Goal: Task Accomplishment & Management: Use online tool/utility

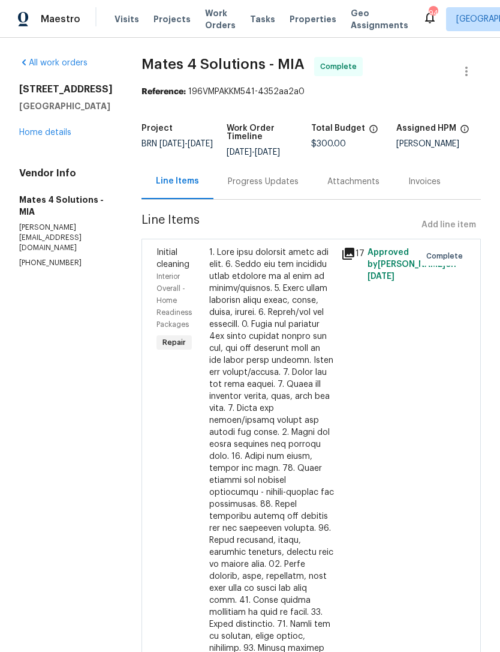
click at [158, 20] on span "Projects" at bounding box center [172, 19] width 37 height 12
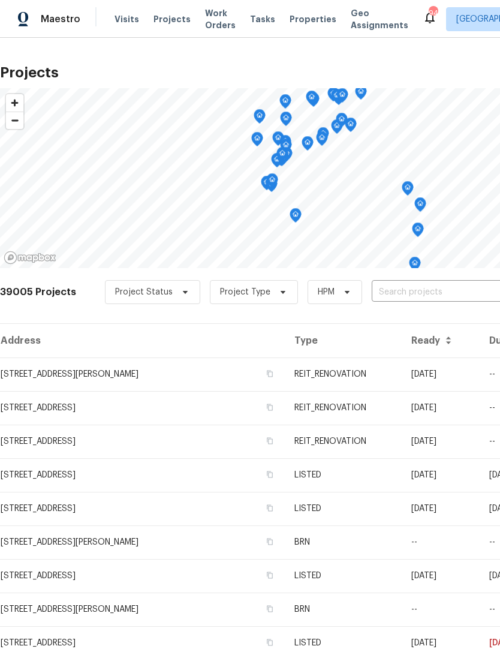
click at [399, 287] on input "text" at bounding box center [440, 292] width 137 height 19
type input "170 w"
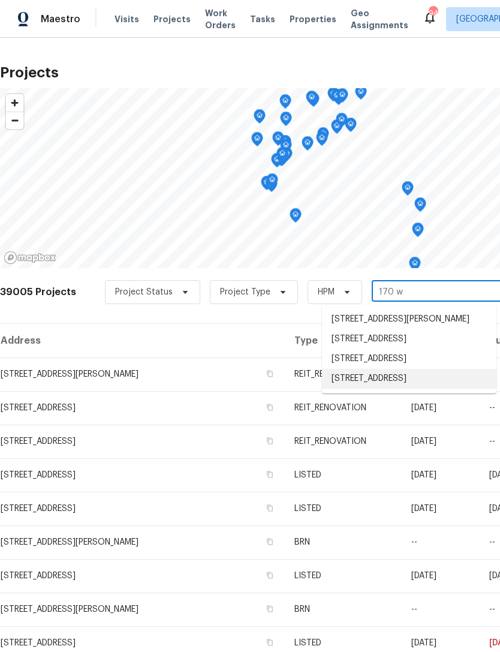
click at [401, 389] on li "[STREET_ADDRESS]" at bounding box center [409, 379] width 175 height 20
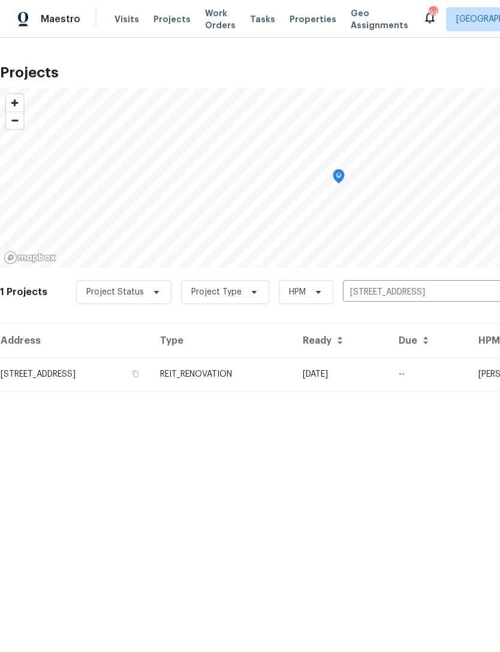
click at [293, 368] on td "REIT_RENOVATION" at bounding box center [222, 374] width 143 height 34
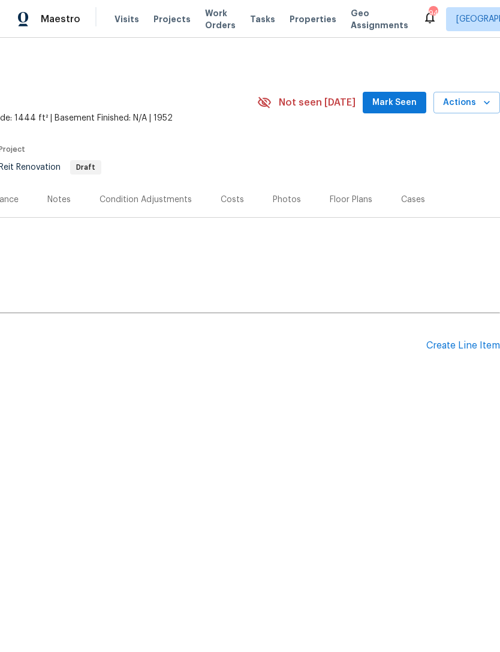
scroll to position [0, 178]
click at [465, 340] on div "Create Line Item" at bounding box center [463, 345] width 74 height 11
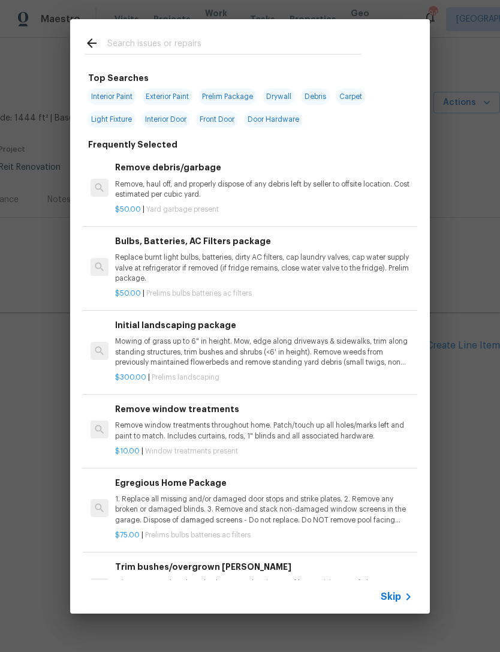
click at [242, 32] on div at bounding box center [223, 42] width 306 height 47
click at [178, 39] on input "text" at bounding box center [234, 45] width 254 height 18
type input "Pool"
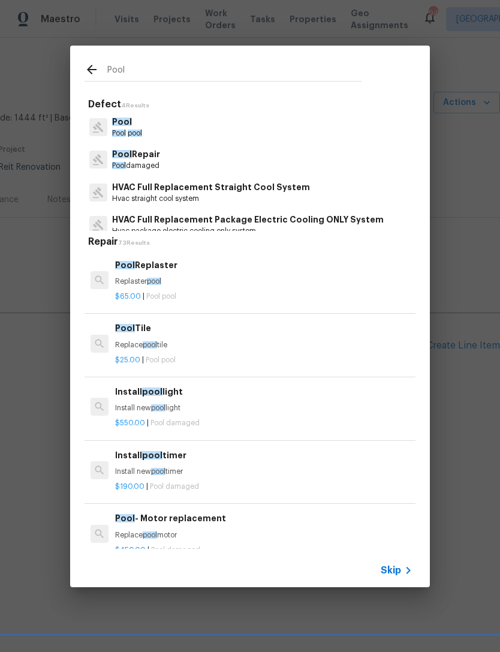
click at [160, 157] on p "Pool Repair" at bounding box center [136, 154] width 48 height 13
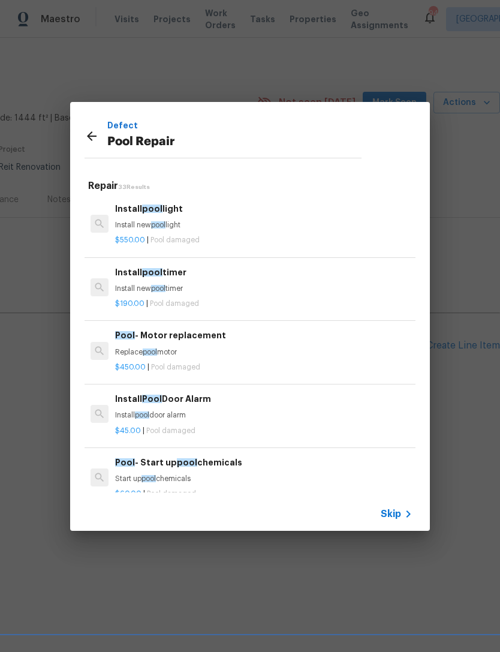
click at [92, 132] on icon at bounding box center [92, 136] width 10 height 10
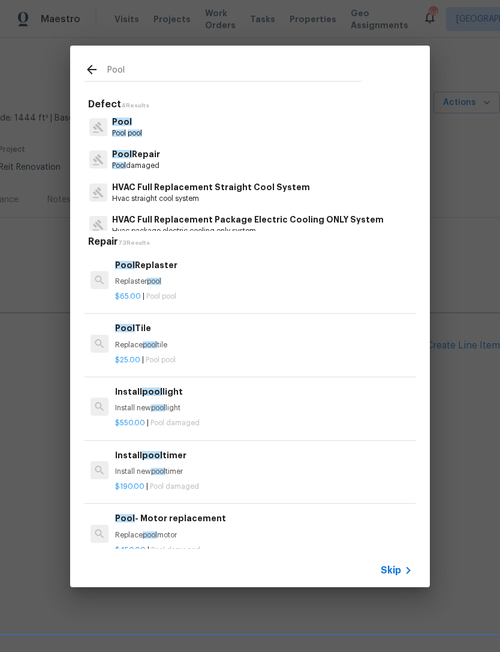
click at [130, 126] on p "Pool" at bounding box center [127, 122] width 30 height 13
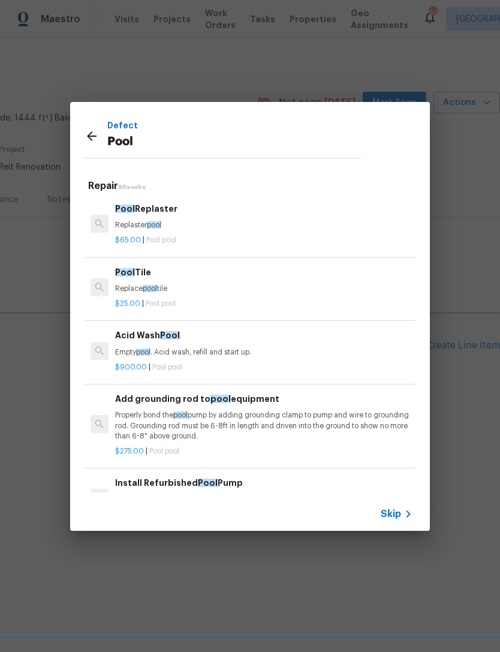
scroll to position [0, 0]
click at [88, 136] on icon at bounding box center [92, 136] width 10 height 10
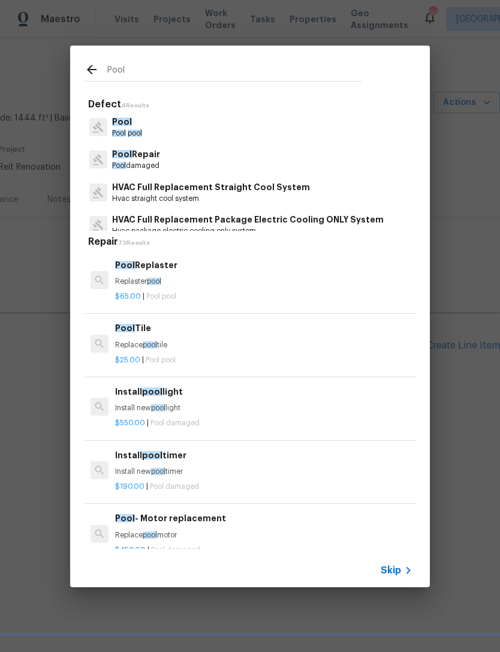
click at [160, 156] on p "Pool Repair" at bounding box center [136, 154] width 48 height 13
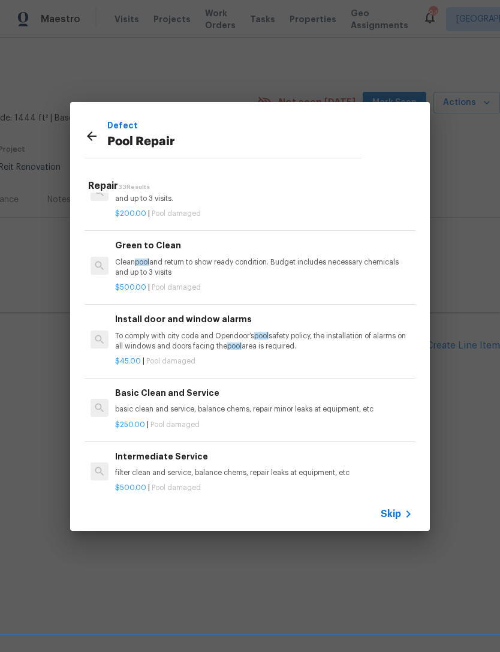
scroll to position [1706, 0]
click at [264, 257] on p "Clean pool and return to show ready condition. Budget includes necessary chemic…" at bounding box center [263, 267] width 297 height 20
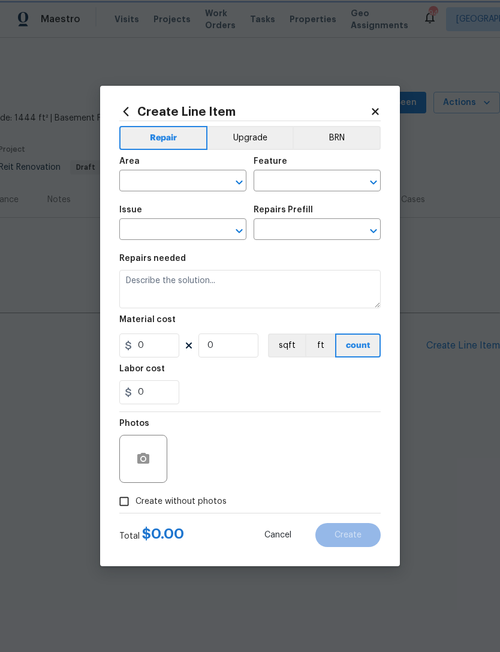
type input "Pool"
type input "Pool Repair"
type input "Green to Clean $500.00"
type textarea "Clean pool and return to show ready condition. Budget includes necessary chemic…"
type input "500"
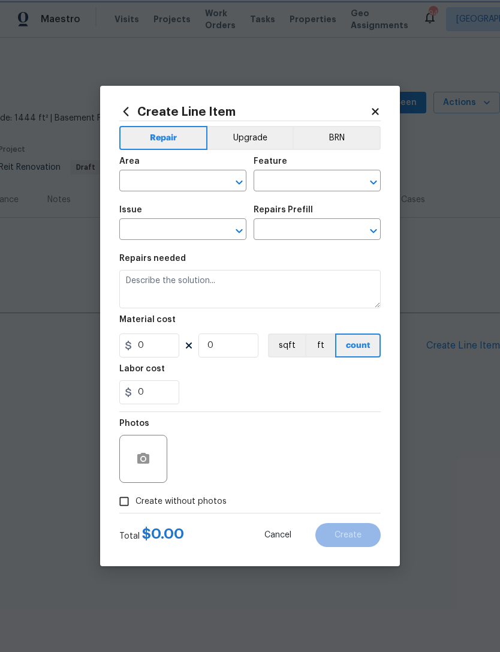
type input "1"
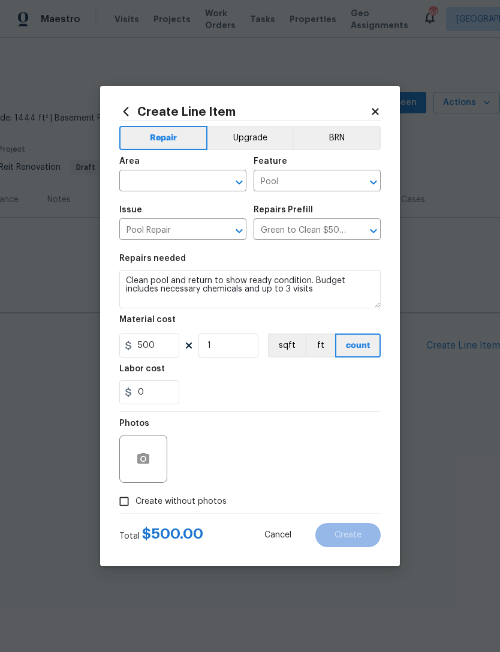
click at [177, 168] on div "Area" at bounding box center [182, 165] width 127 height 16
click at [176, 167] on div "Area" at bounding box center [182, 165] width 127 height 16
click at [166, 174] on input "text" at bounding box center [166, 182] width 94 height 19
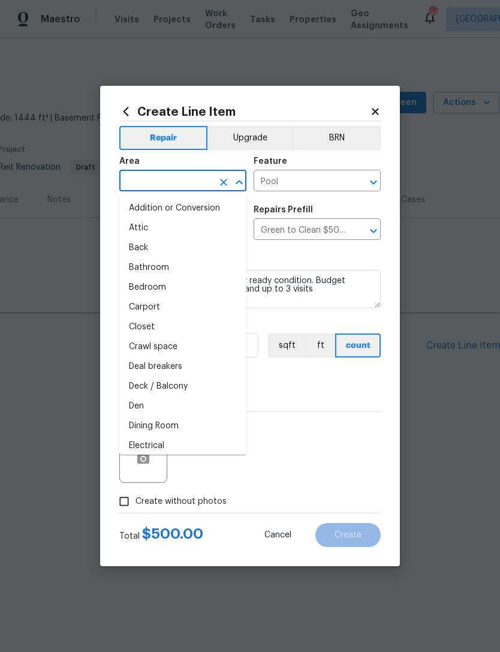
click at [163, 180] on input "text" at bounding box center [166, 182] width 94 height 19
click at [163, 179] on input "text" at bounding box center [166, 182] width 94 height 19
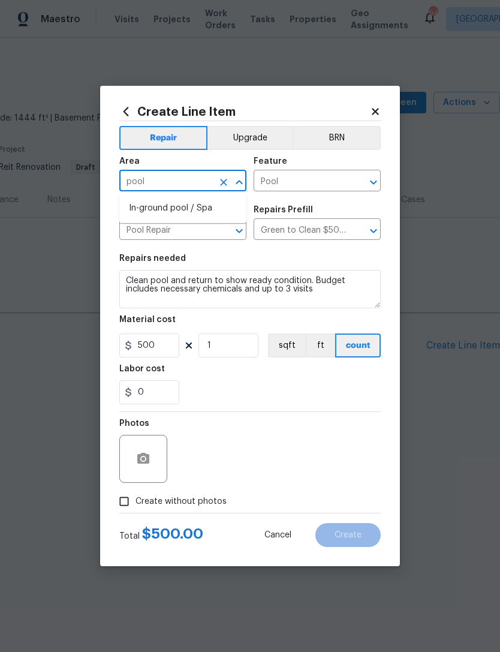
click at [176, 207] on li "In-ground pool / Spa" at bounding box center [182, 209] width 127 height 20
type input "In-ground pool / Spa"
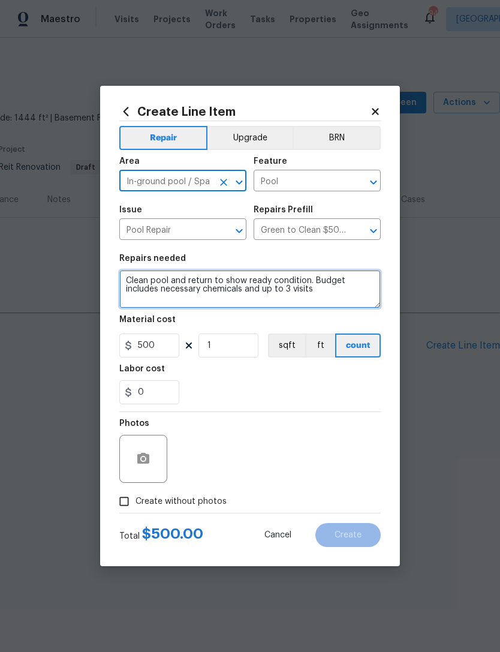
click at [336, 294] on textarea "Clean pool and return to show ready condition. Budget includes necessary chemic…" at bounding box center [250, 289] width 262 height 38
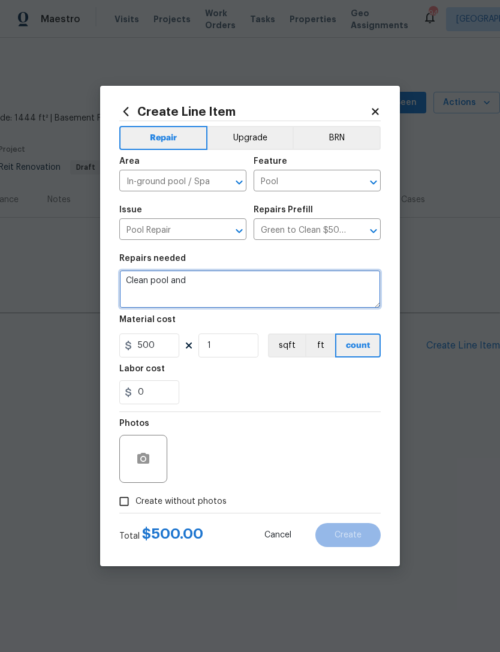
type textarea "Clean pool"
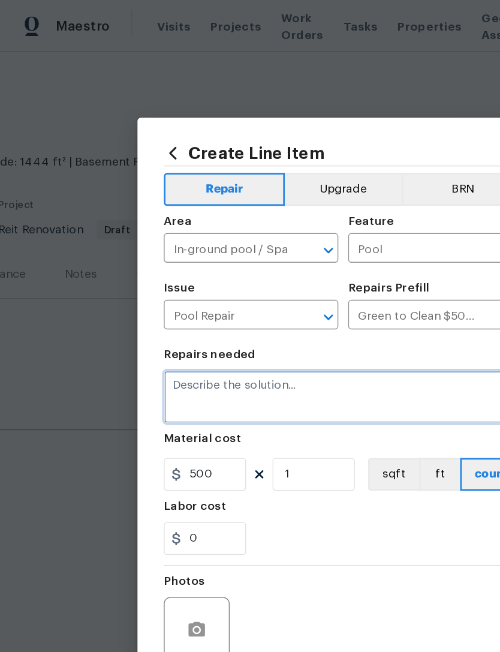
click at [192, 287] on textarea at bounding box center [250, 289] width 262 height 38
paste textarea "[PERSON_NAME].[PERSON_NAME] Good afternoon, we have a new house assigned as one…"
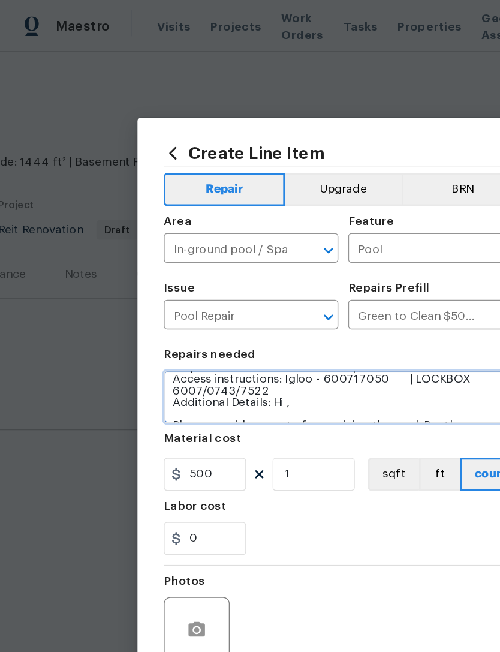
scroll to position [65, 0]
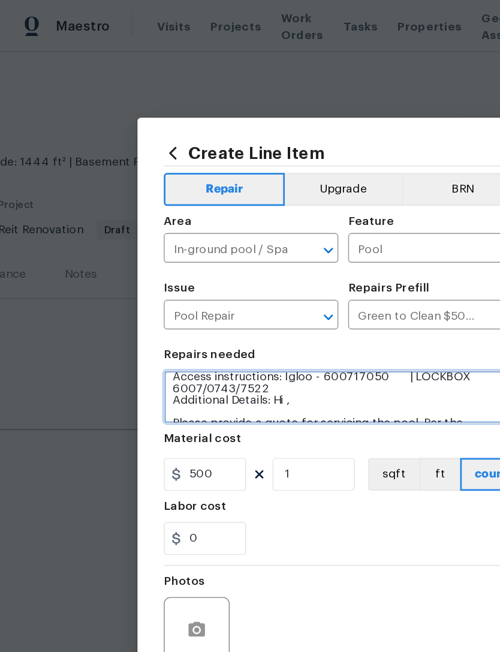
click at [242, 281] on textarea "[PERSON_NAME].[PERSON_NAME] Good afternoon, we have a new house assigned as one…" at bounding box center [250, 289] width 262 height 38
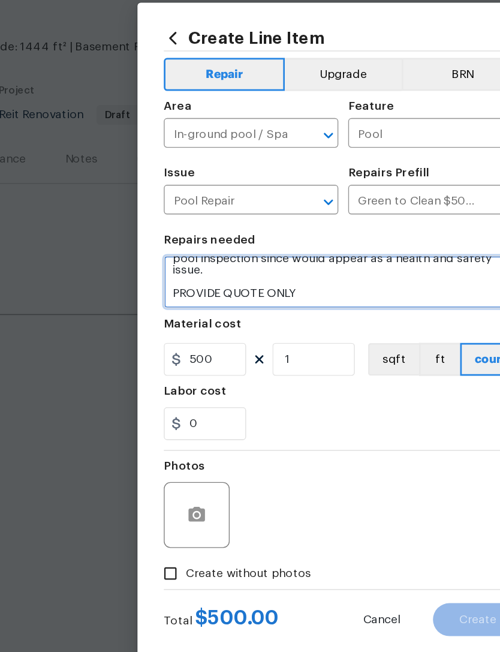
scroll to position [50, 0]
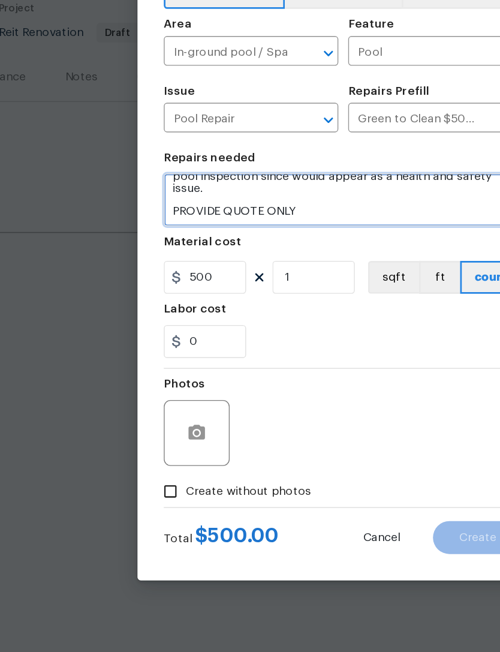
type textarea "Please provide a quote for servicing the pool. Per the appraisal the loan is su…"
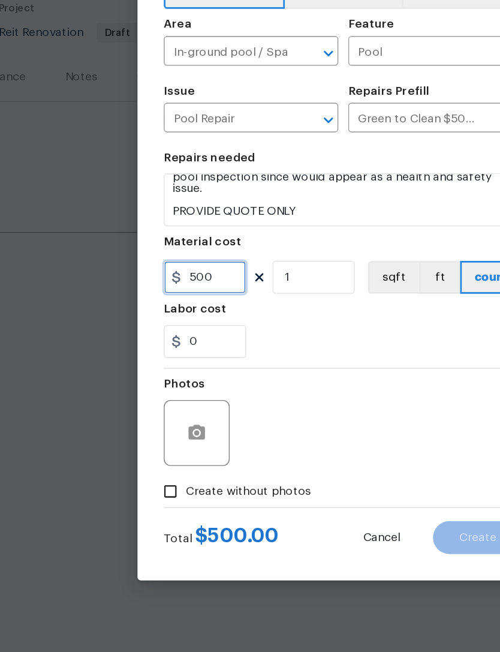
click at [167, 333] on input "500" at bounding box center [149, 345] width 60 height 24
click at [163, 333] on input "500" at bounding box center [149, 345] width 60 height 24
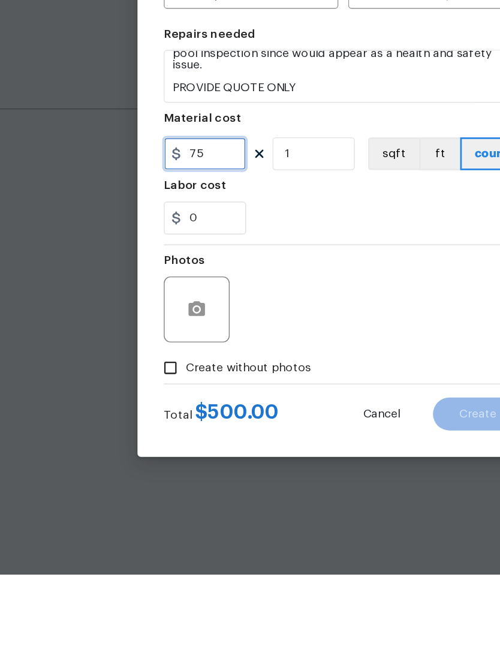
type input "75"
click at [128, 490] on input "Create without photos" at bounding box center [124, 501] width 23 height 23
checkbox input "true"
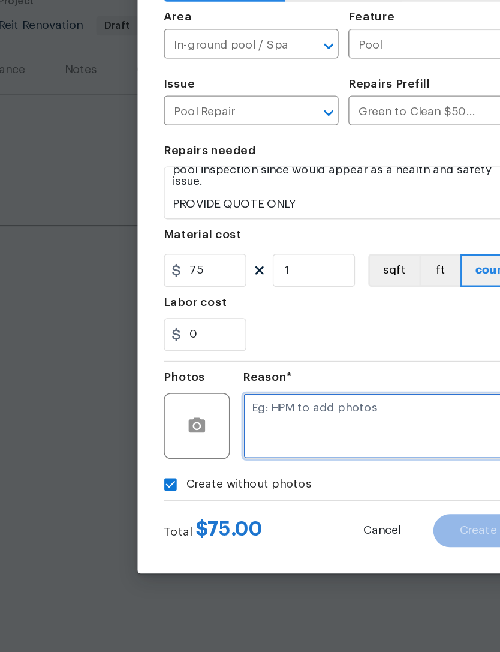
click at [278, 435] on textarea at bounding box center [279, 459] width 204 height 48
type textarea "G"
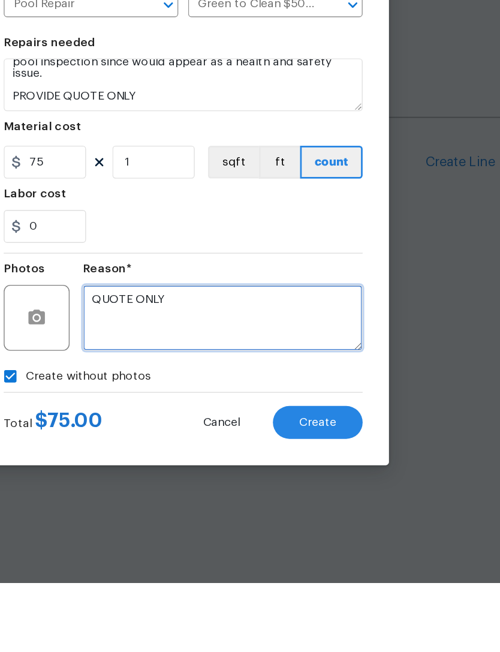
type textarea "QUOTE ONLY"
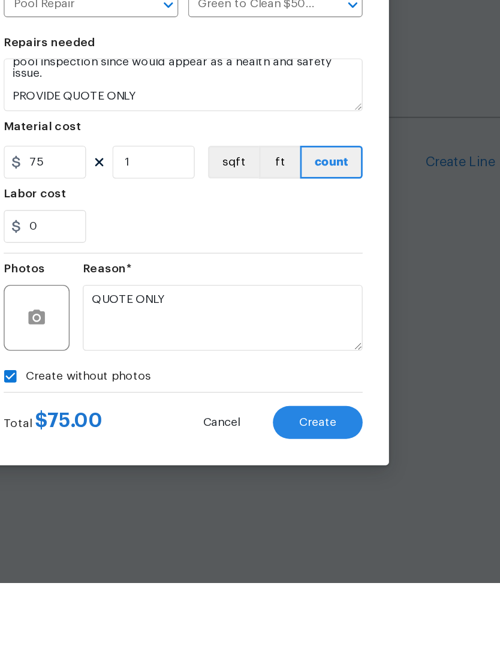
click at [335, 531] on span "Create" at bounding box center [348, 535] width 27 height 9
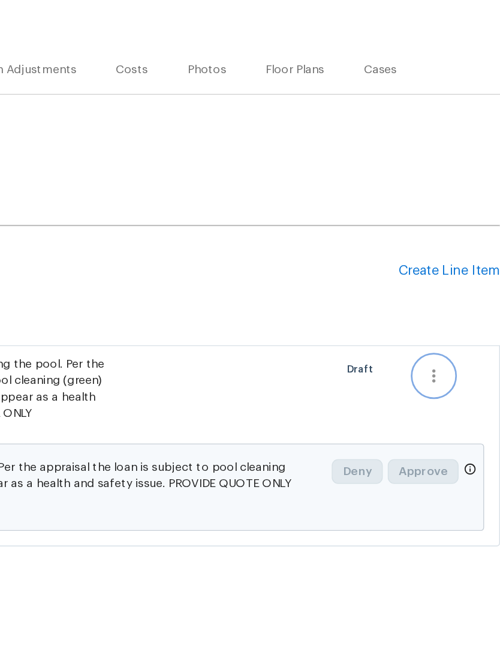
click at [438, 408] on button "button" at bounding box center [452, 422] width 29 height 29
click at [315, 272] on div at bounding box center [250, 326] width 500 height 652
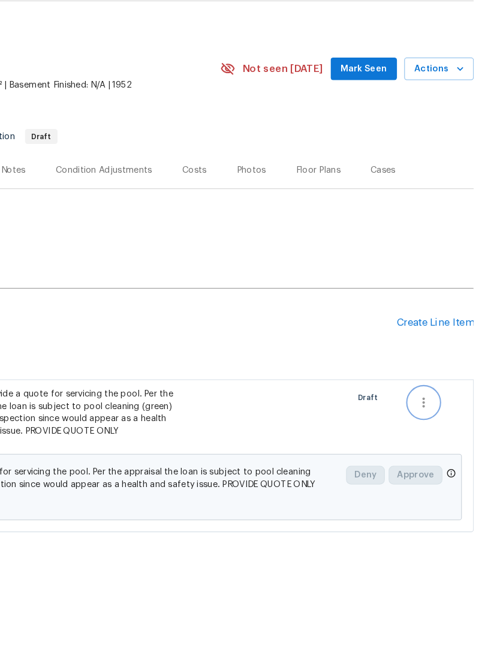
scroll to position [0, 0]
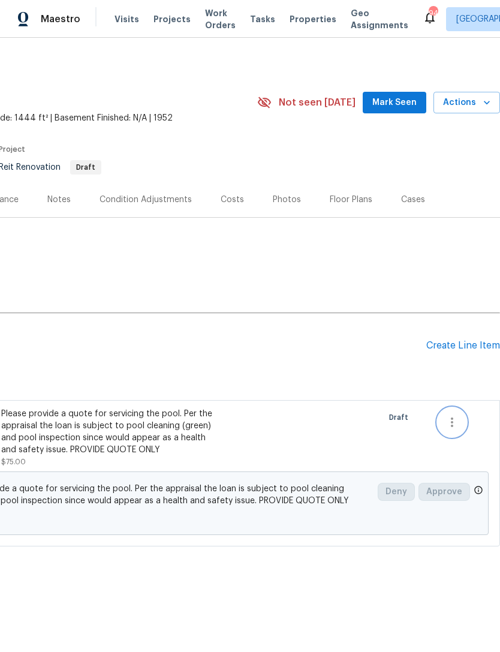
click at [455, 415] on icon "button" at bounding box center [452, 422] width 14 height 14
click at [303, 418] on div at bounding box center [250, 326] width 500 height 652
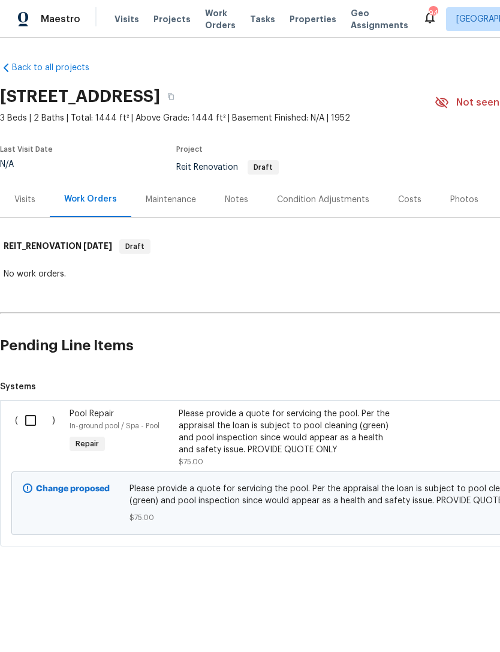
click at [32, 413] on input "checkbox" at bounding box center [35, 420] width 34 height 25
checkbox input "true"
click at [421, 626] on span "Create Work Order" at bounding box center [432, 622] width 80 height 15
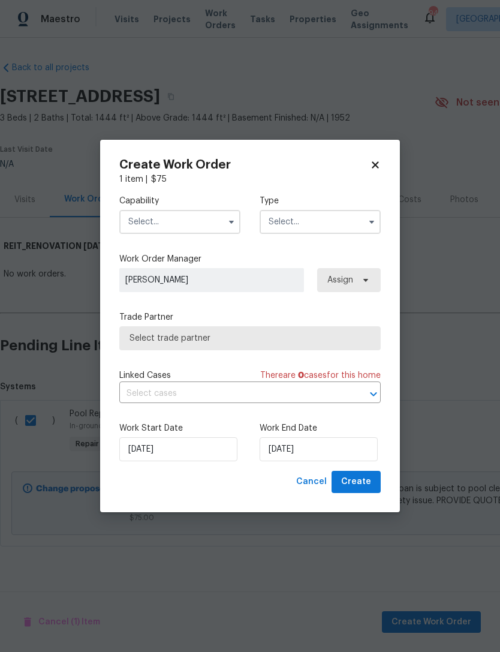
click at [179, 227] on input "text" at bounding box center [179, 222] width 121 height 24
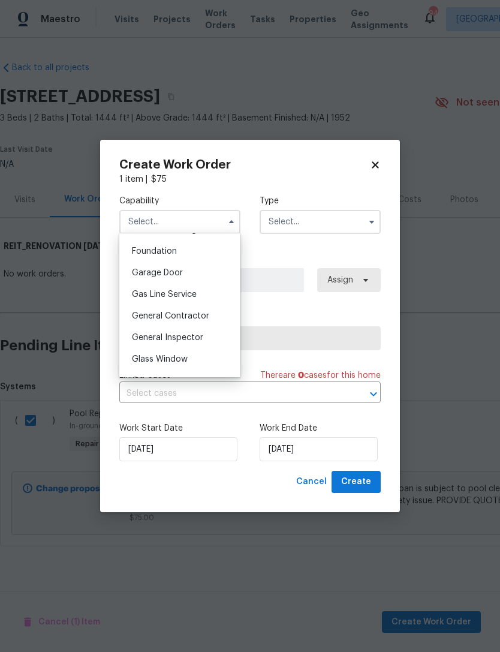
scroll to position [518, 0]
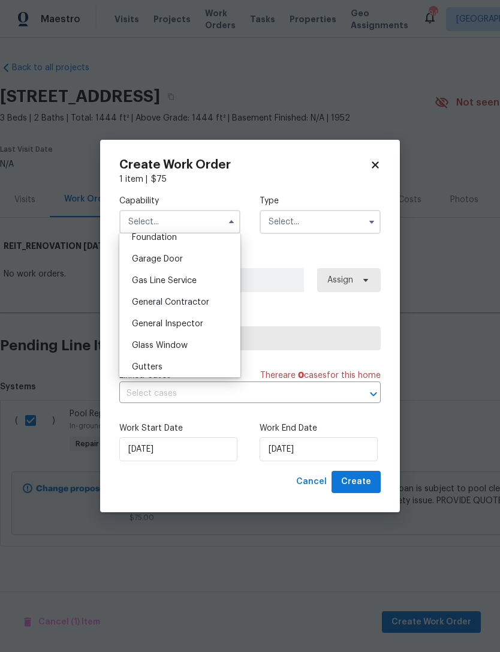
click at [198, 301] on span "General Contractor" at bounding box center [170, 302] width 77 height 8
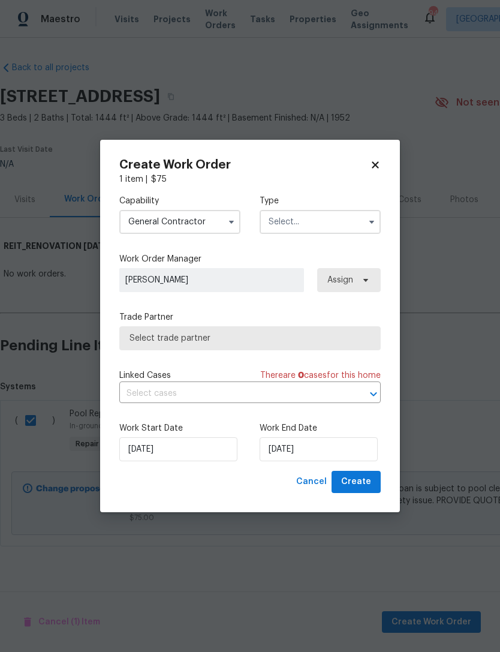
type input "General Contractor"
click at [332, 223] on input "text" at bounding box center [320, 222] width 121 height 24
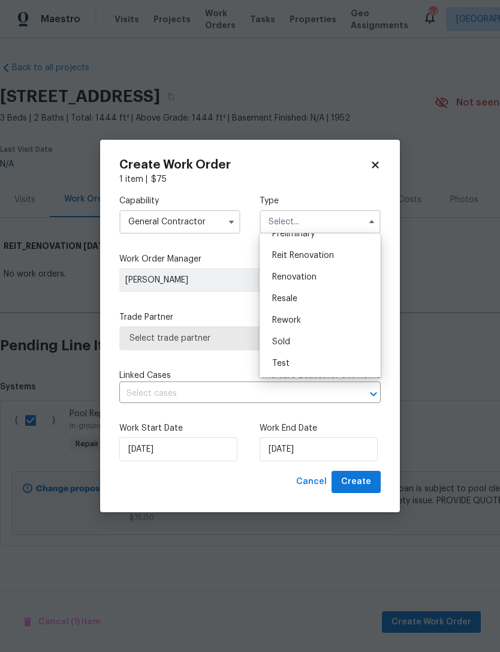
scroll to position [272, 0]
click at [335, 260] on div "Reit Renovation" at bounding box center [320, 256] width 115 height 22
type input "Reit Renovation"
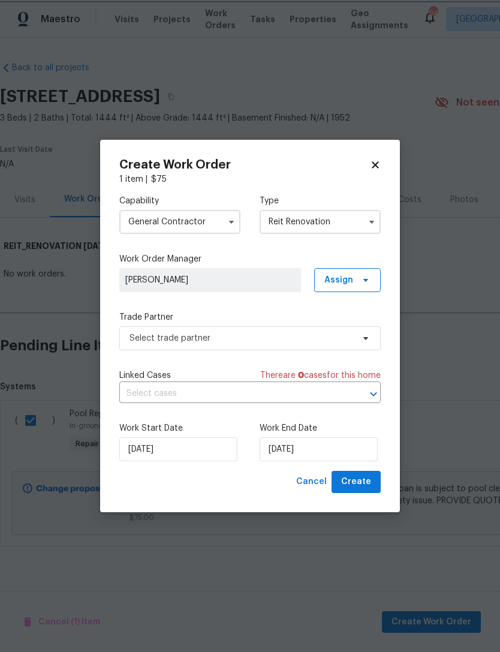
scroll to position [0, 0]
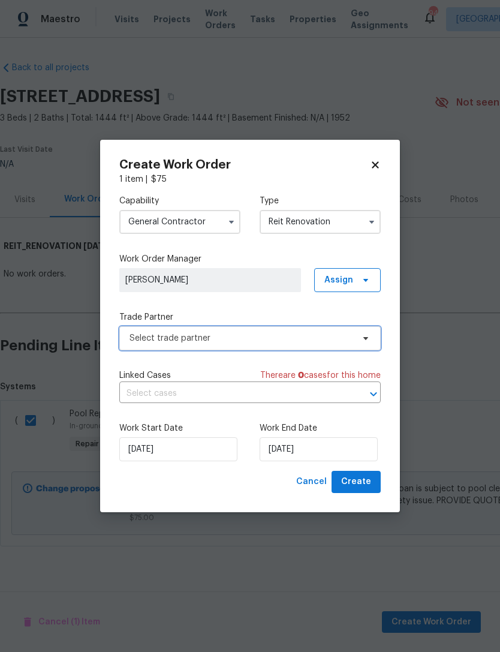
click at [275, 336] on span "Select trade partner" at bounding box center [242, 338] width 224 height 12
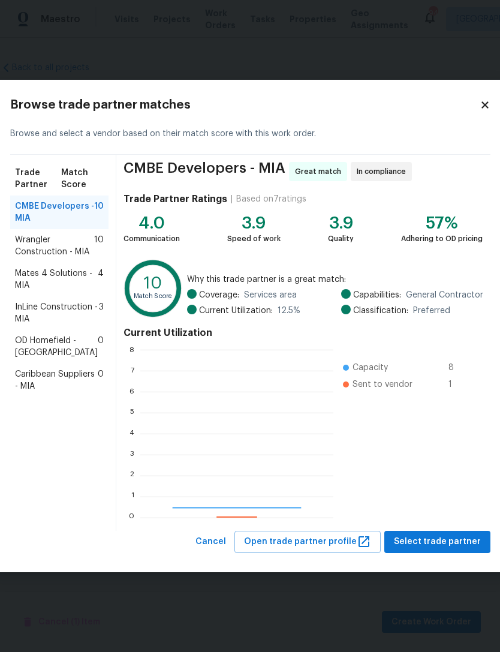
scroll to position [168, 193]
click at [480, 101] on icon at bounding box center [485, 105] width 11 height 11
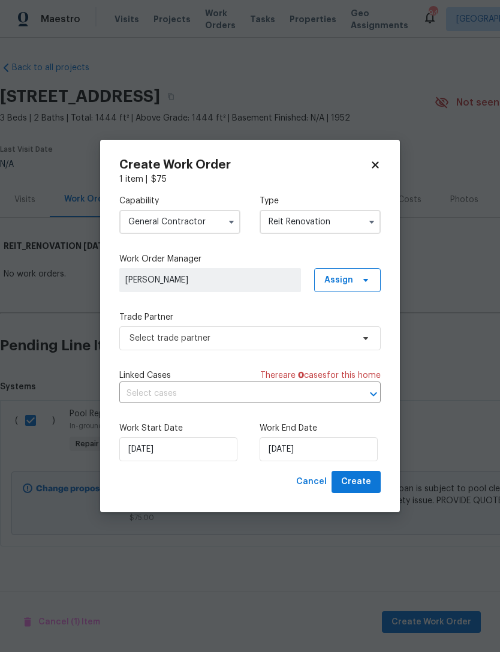
click at [192, 221] on input "General Contractor" at bounding box center [179, 222] width 121 height 24
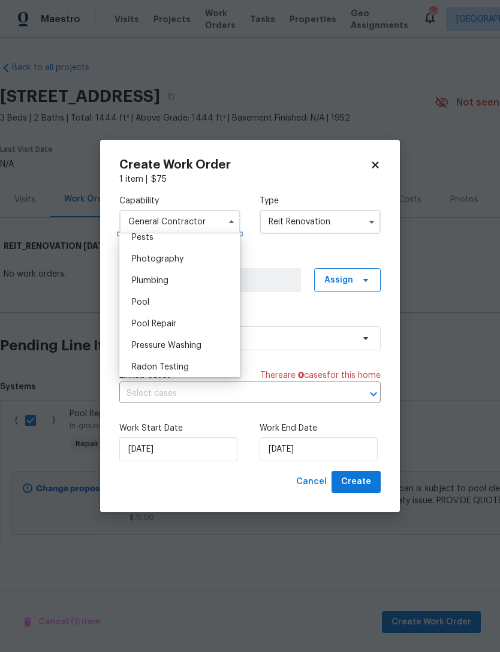
scroll to position [1040, 0]
click at [189, 299] on div "Pool" at bounding box center [179, 301] width 115 height 22
type input "Pool"
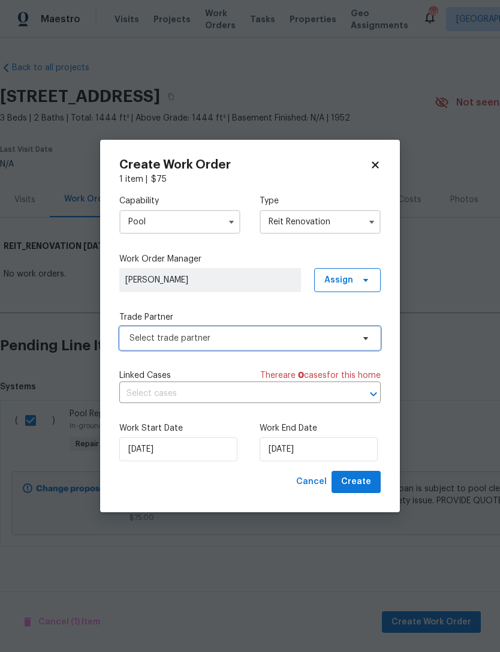
click at [226, 336] on span "Select trade partner" at bounding box center [242, 338] width 224 height 12
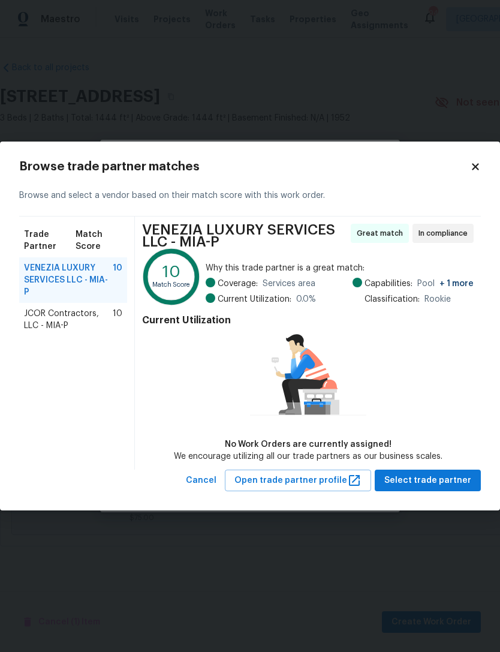
click at [66, 323] on div "JCOR Contractors, LLC - MIA-P 10" at bounding box center [73, 320] width 108 height 34
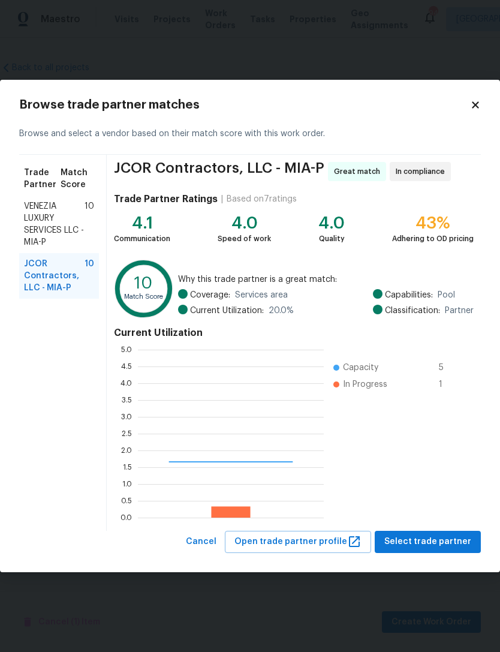
scroll to position [168, 186]
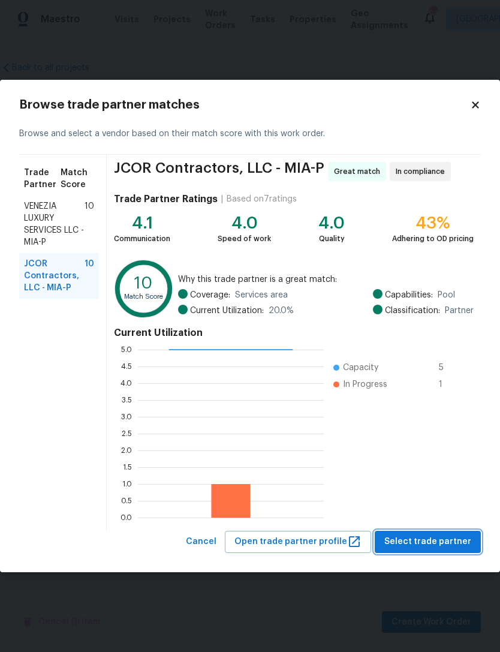
click at [446, 543] on span "Select trade partner" at bounding box center [427, 541] width 87 height 15
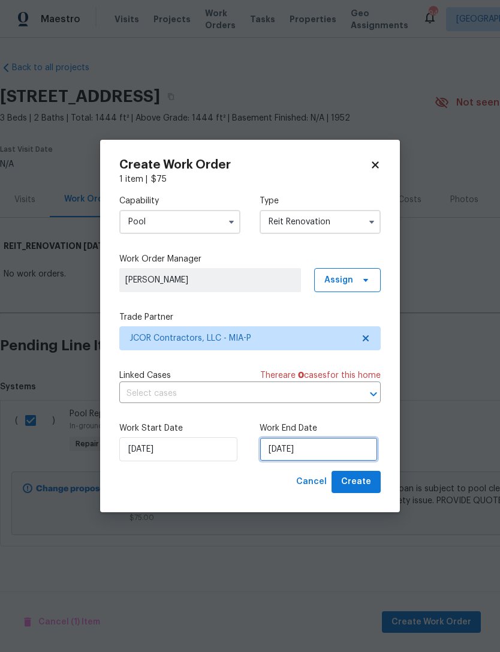
click at [323, 452] on input "[DATE]" at bounding box center [319, 449] width 118 height 24
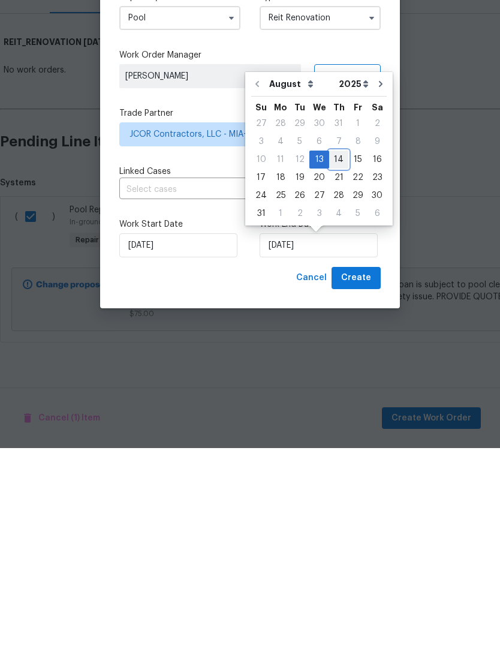
click at [335, 355] on div "14" at bounding box center [338, 363] width 19 height 17
type input "[DATE]"
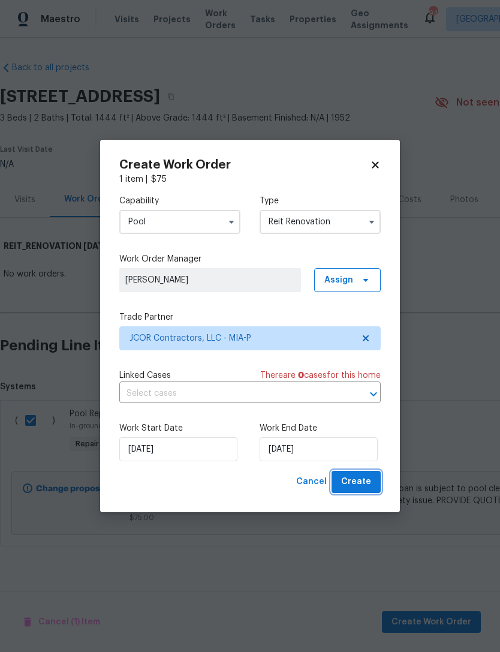
click at [368, 481] on span "Create" at bounding box center [356, 481] width 30 height 15
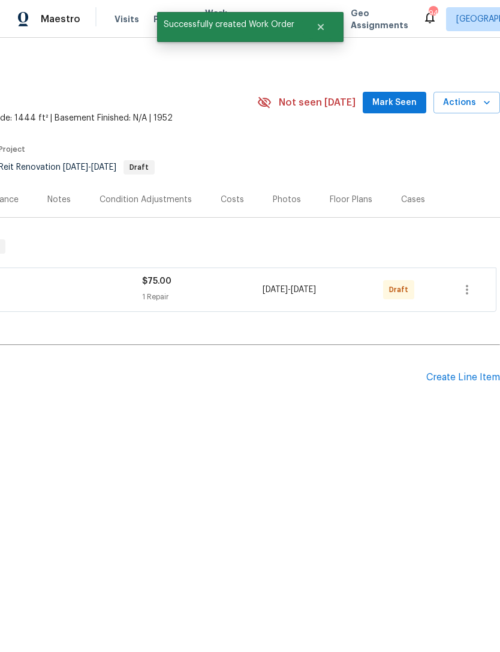
scroll to position [0, 178]
click at [469, 289] on icon "button" at bounding box center [467, 289] width 14 height 14
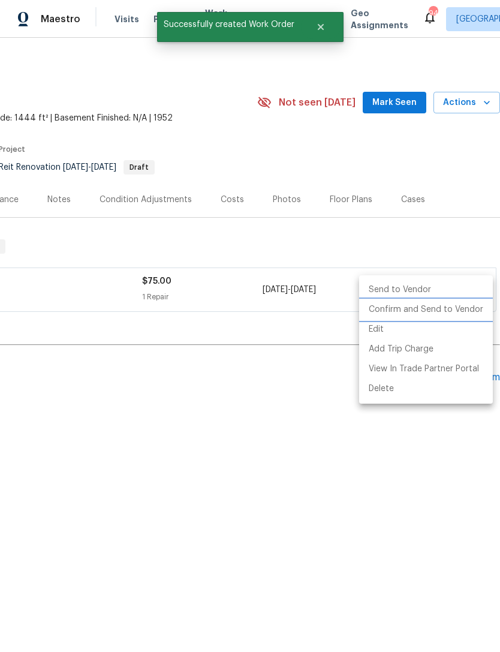
click at [440, 312] on li "Confirm and Send to Vendor" at bounding box center [426, 310] width 134 height 20
